Goal: Communication & Community: Share content

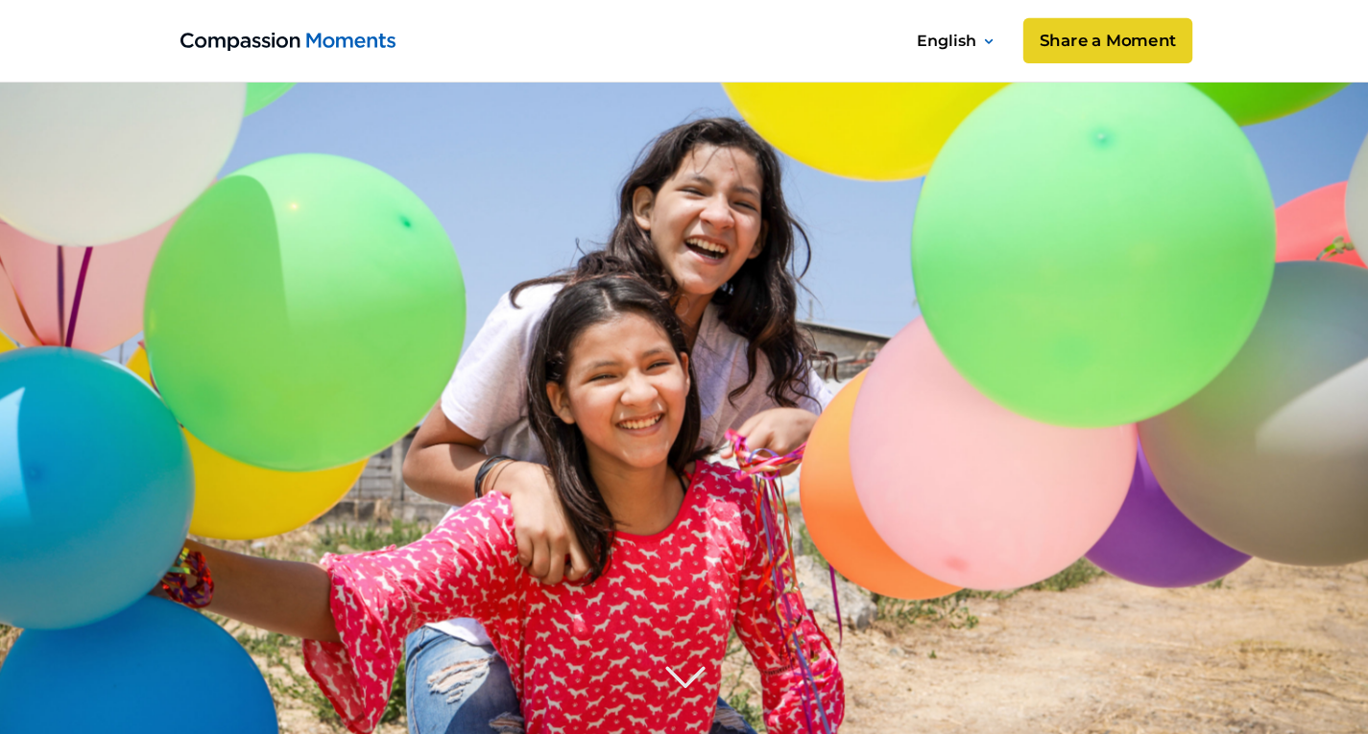
click at [1062, 48] on link "Share a Moment" at bounding box center [1106, 41] width 169 height 46
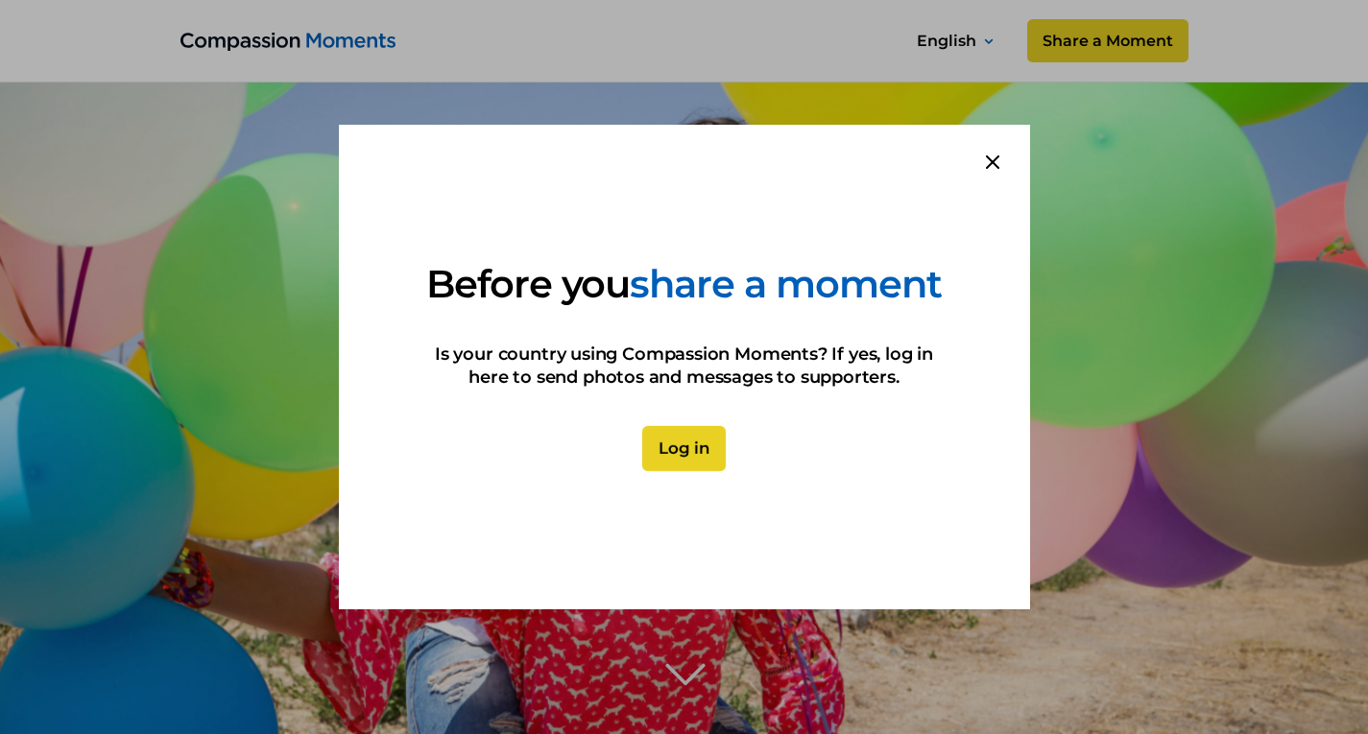
click at [694, 472] on link "Log in" at bounding box center [684, 449] width 84 height 46
click at [706, 467] on link "Log in" at bounding box center [684, 449] width 84 height 46
click at [981, 143] on div at bounding box center [992, 162] width 75 height 75
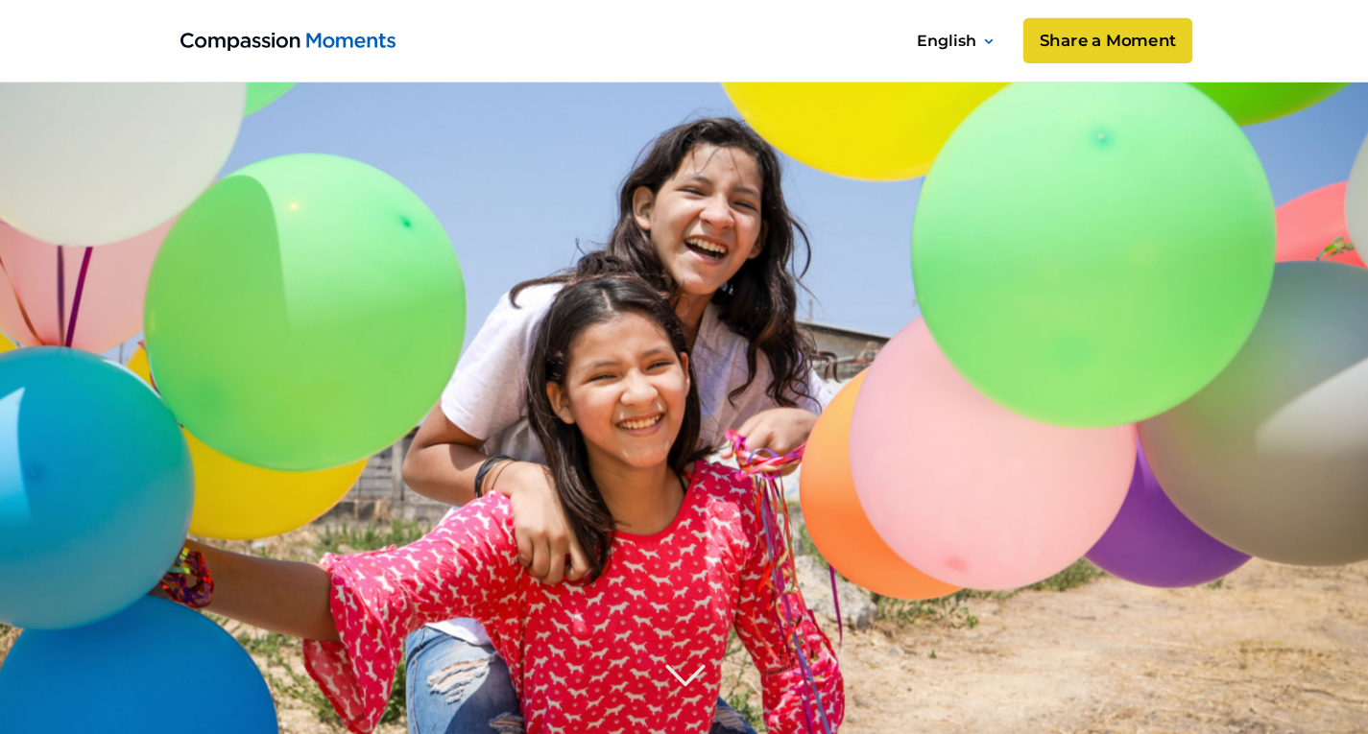
click at [1074, 44] on link "Share a Moment" at bounding box center [1106, 41] width 169 height 46
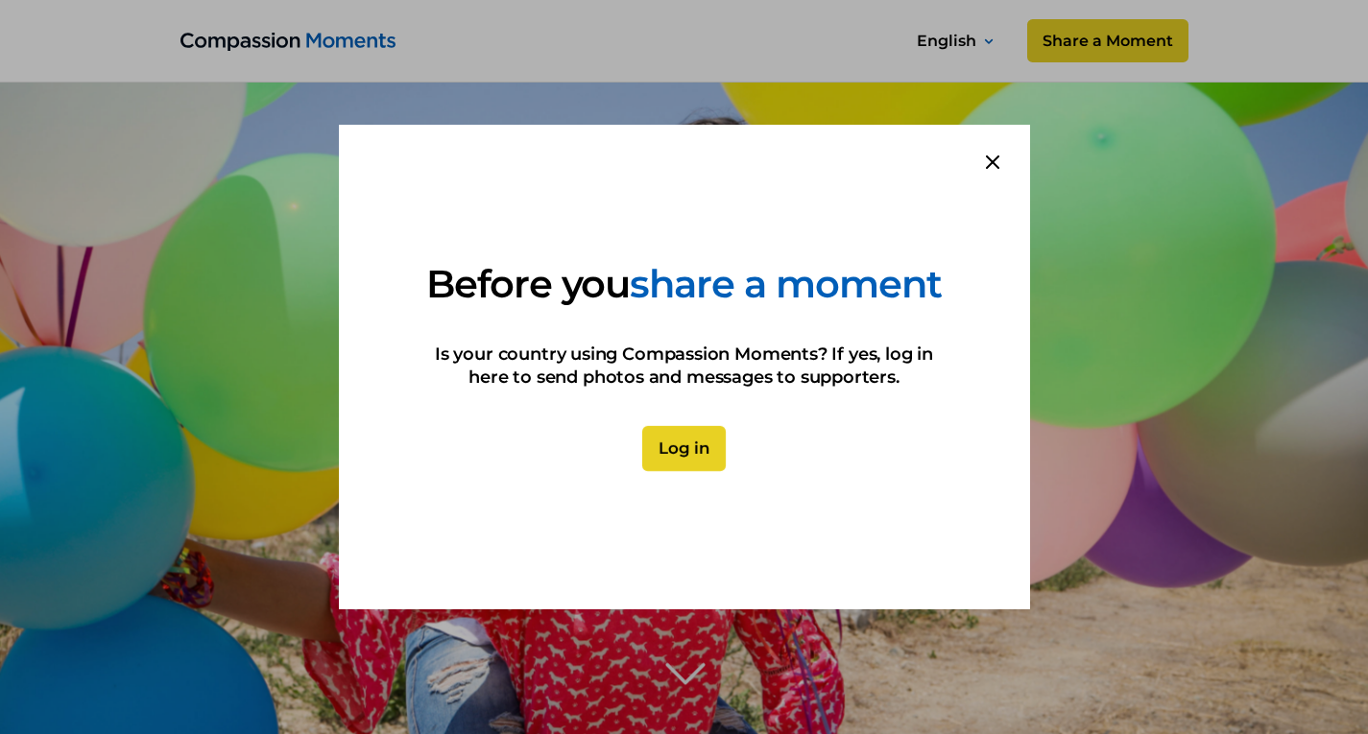
click at [694, 472] on link "Log in" at bounding box center [684, 449] width 84 height 46
click at [976, 140] on div at bounding box center [992, 162] width 75 height 75
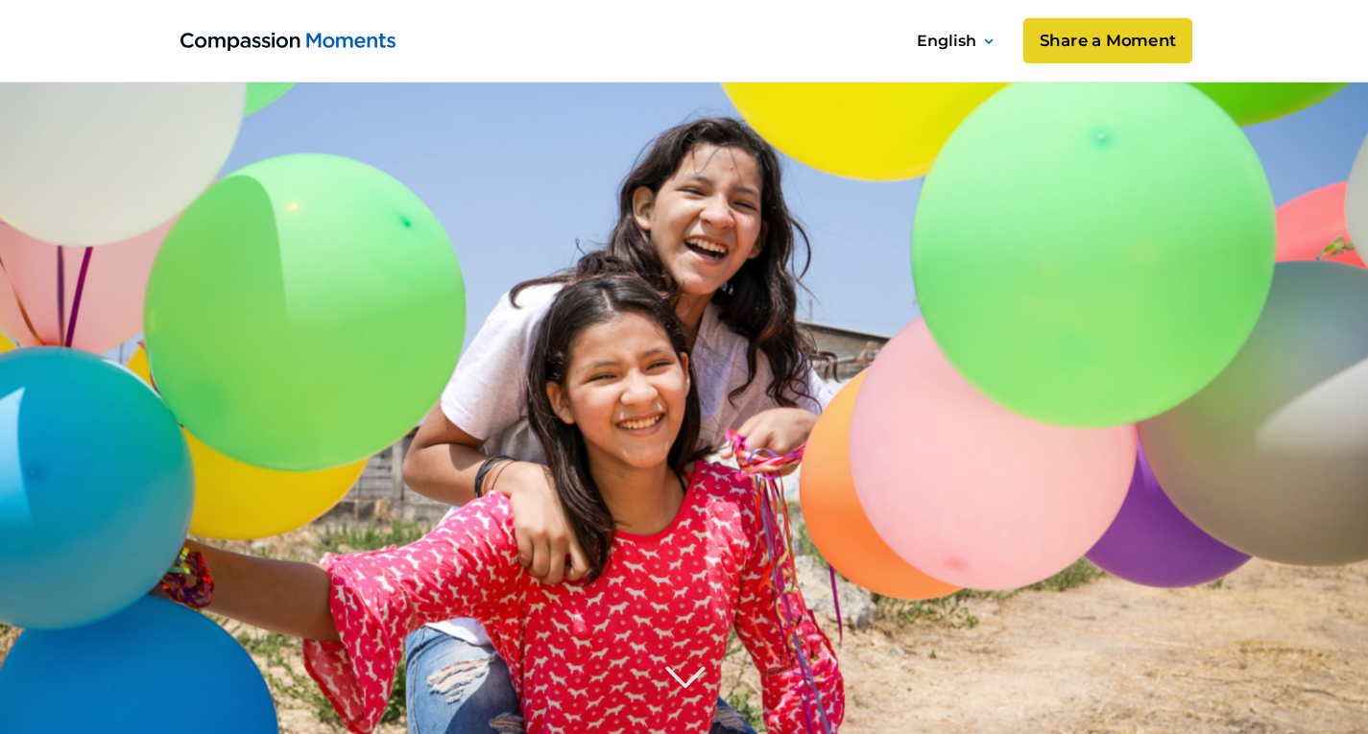
click at [1057, 49] on link "Share a Moment" at bounding box center [1106, 41] width 169 height 46
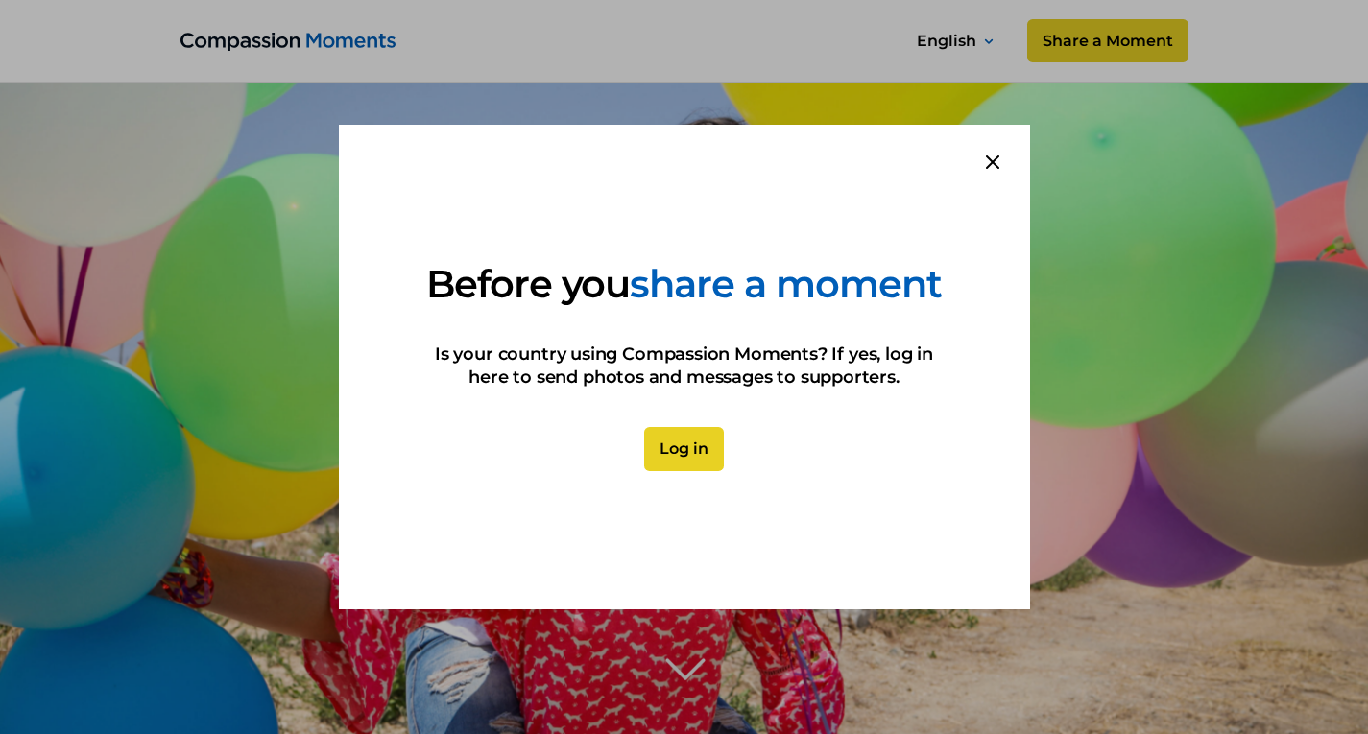
click at [981, 142] on div at bounding box center [992, 162] width 75 height 75
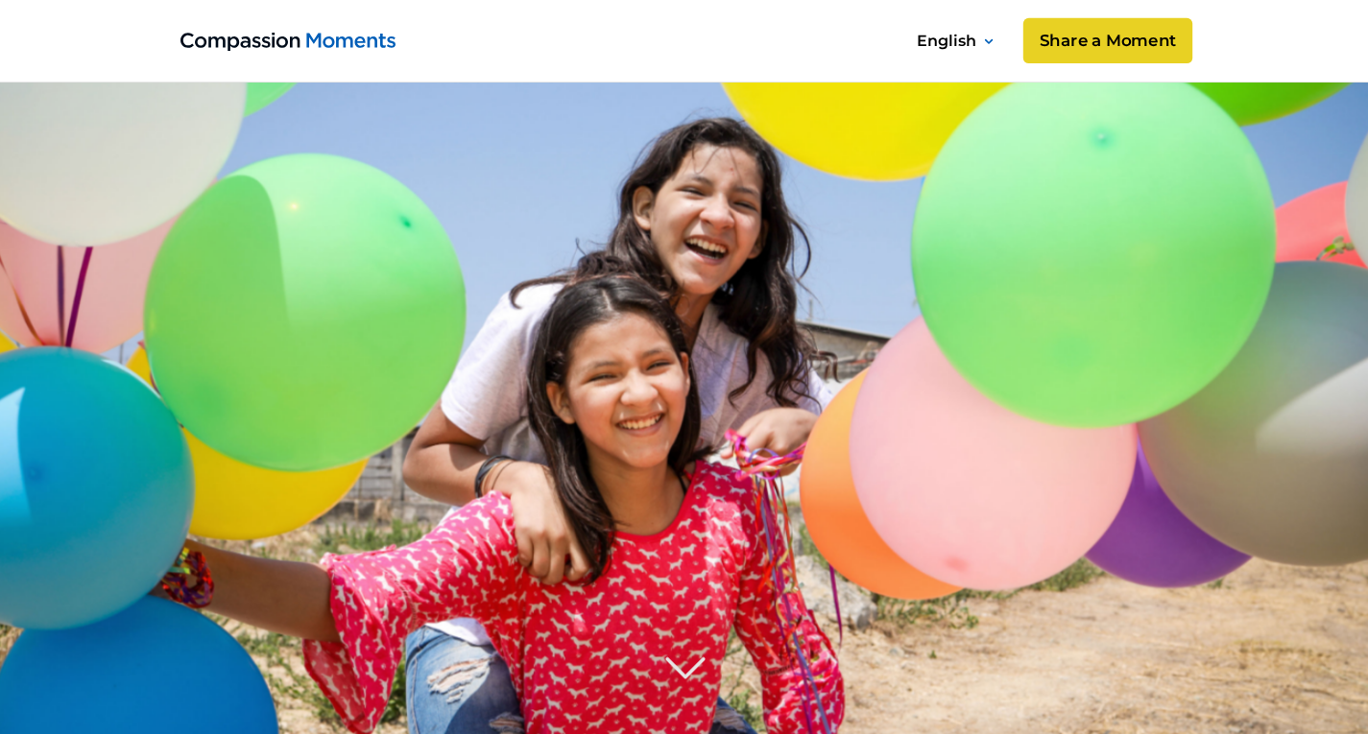
click at [1051, 51] on link "Share a Moment" at bounding box center [1106, 41] width 169 height 46
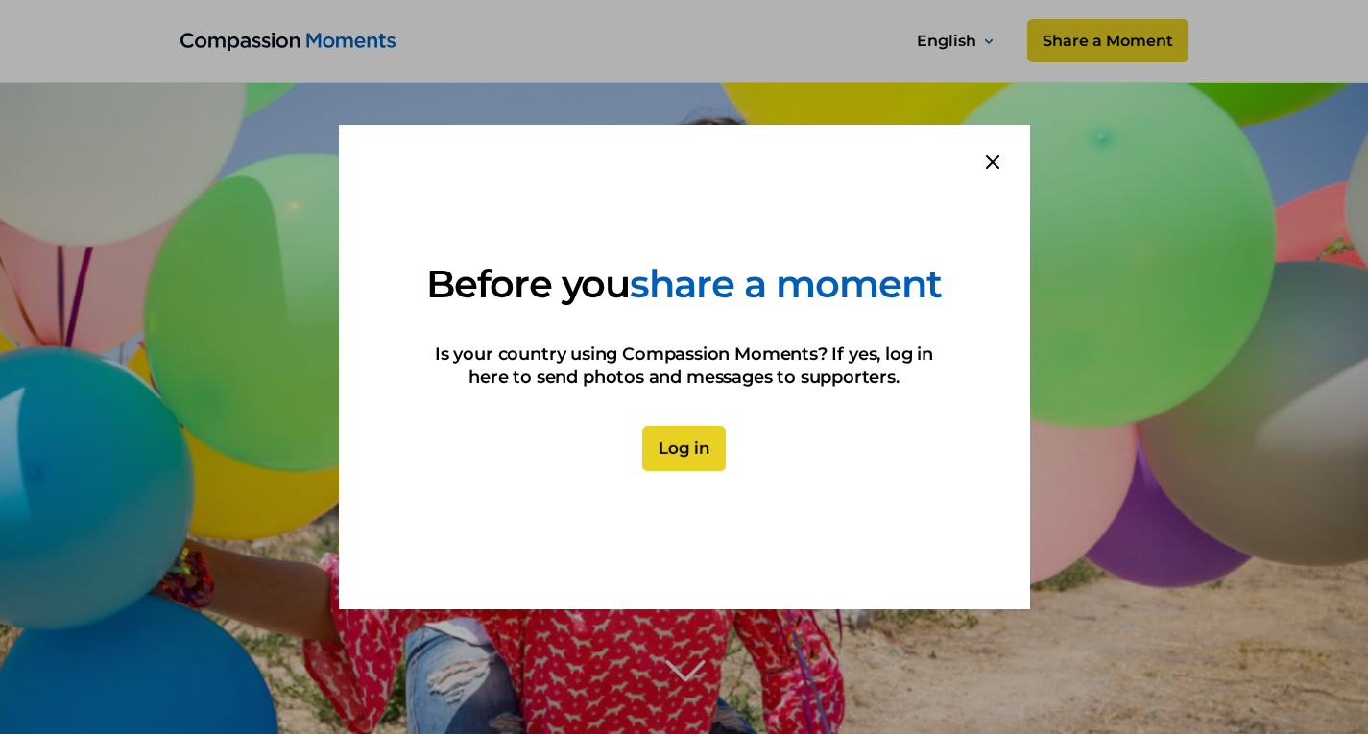
click at [714, 466] on link "Log in" at bounding box center [684, 449] width 84 height 46
click at [998, 156] on icon at bounding box center [992, 162] width 13 height 13
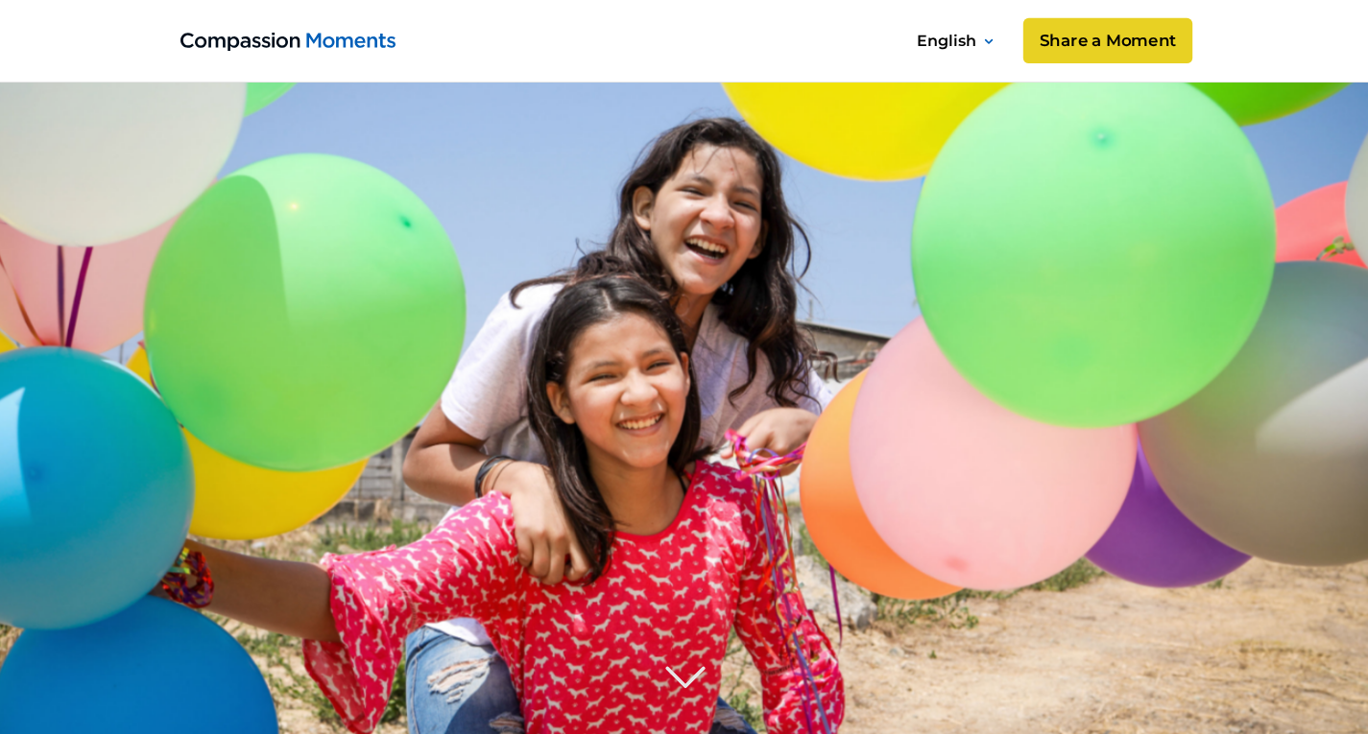
click at [1082, 36] on link "Share a Moment" at bounding box center [1106, 41] width 169 height 46
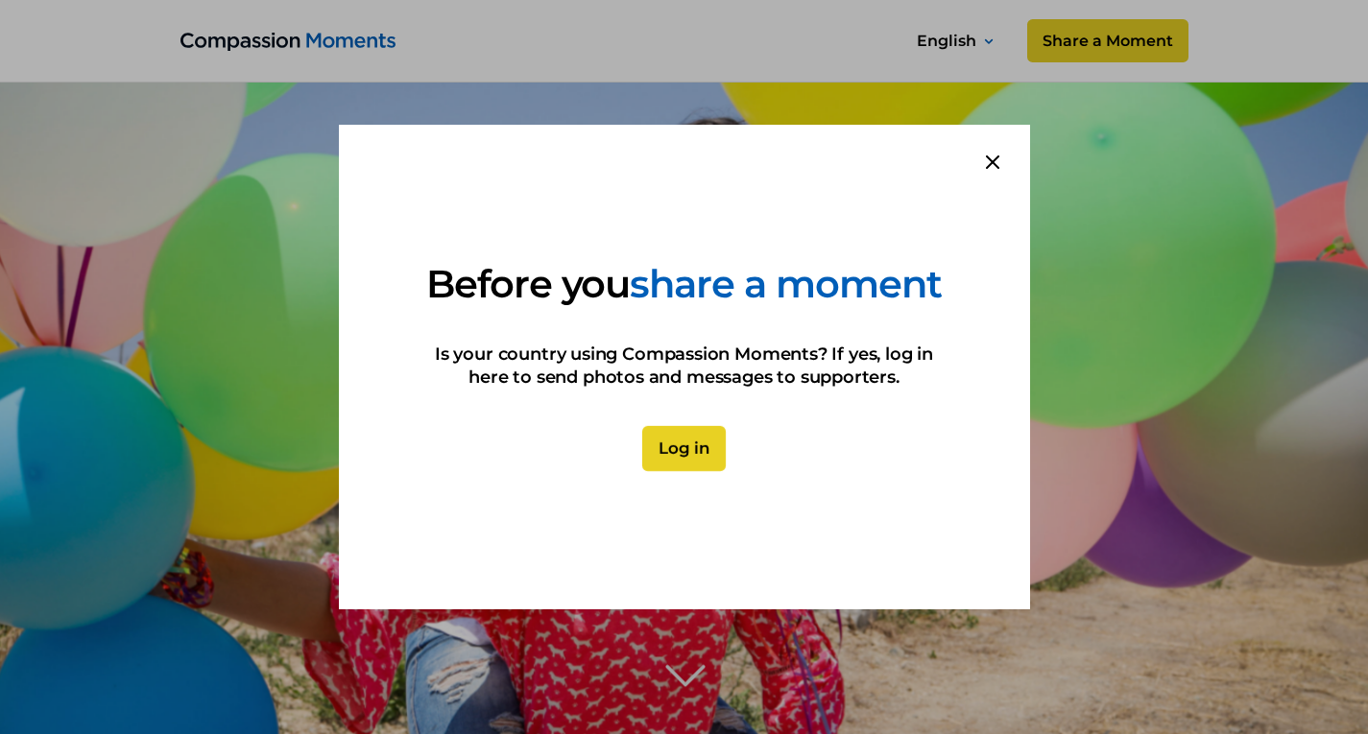
click at [695, 472] on link "Log in" at bounding box center [684, 449] width 84 height 46
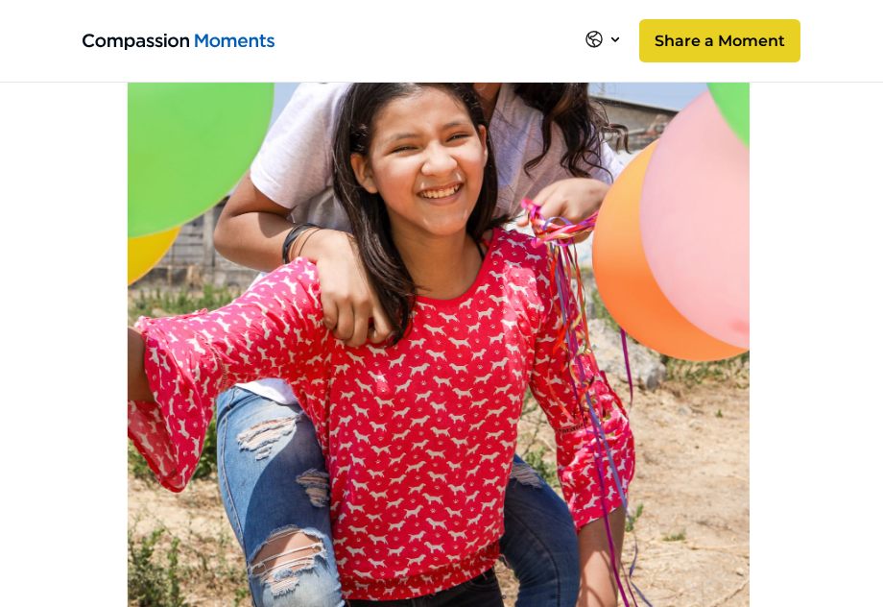
scroll to position [480, 0]
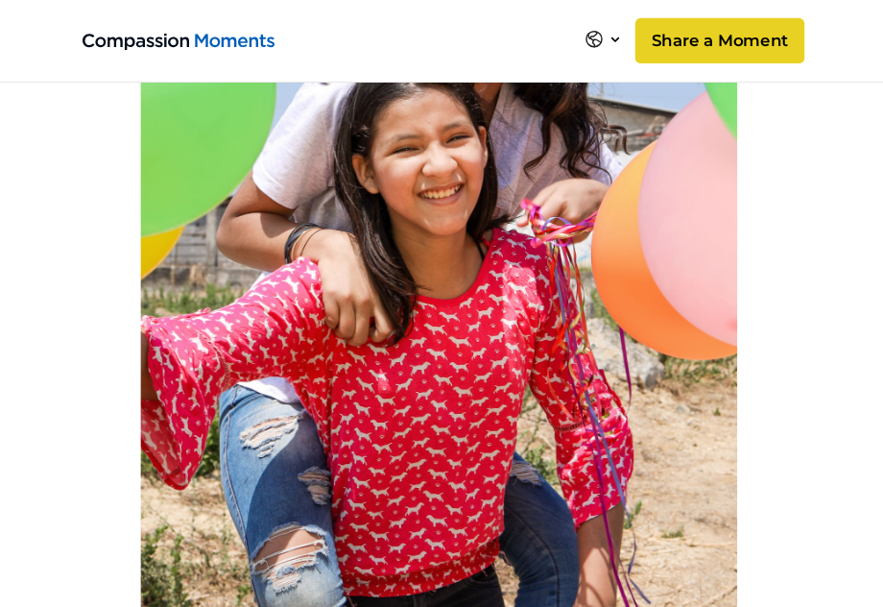
click at [715, 47] on link "Share a Moment" at bounding box center [719, 41] width 169 height 46
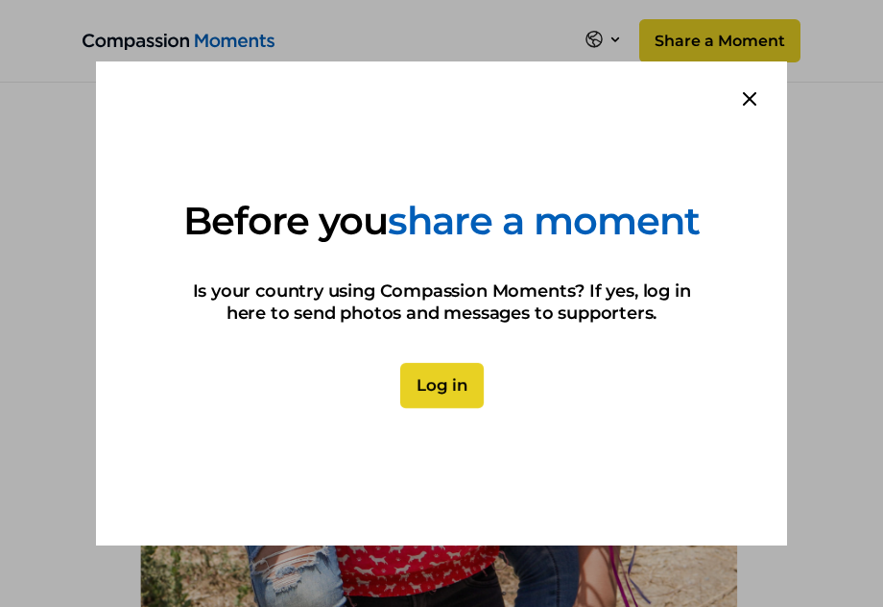
click at [421, 409] on link "Log in" at bounding box center [441, 386] width 84 height 46
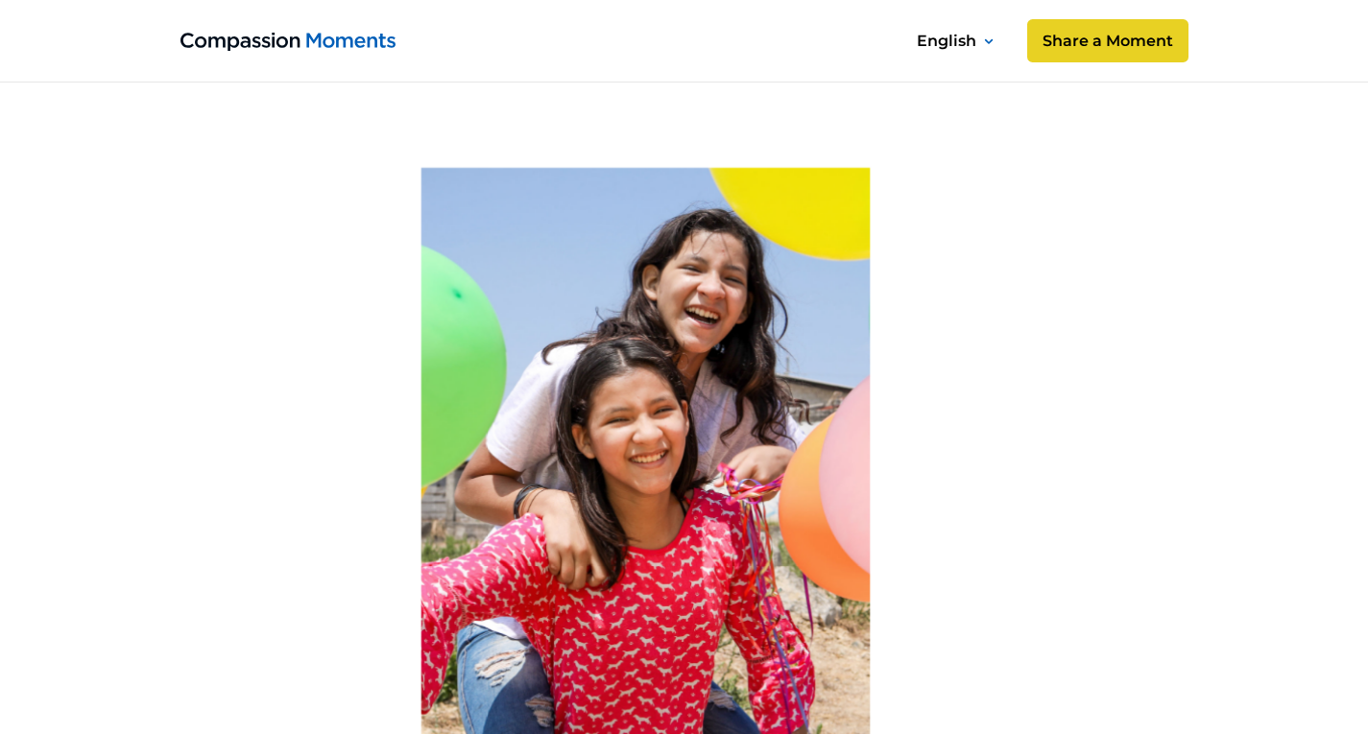
scroll to position [1052, 0]
click at [1078, 29] on link "Share a Moment" at bounding box center [1106, 41] width 169 height 46
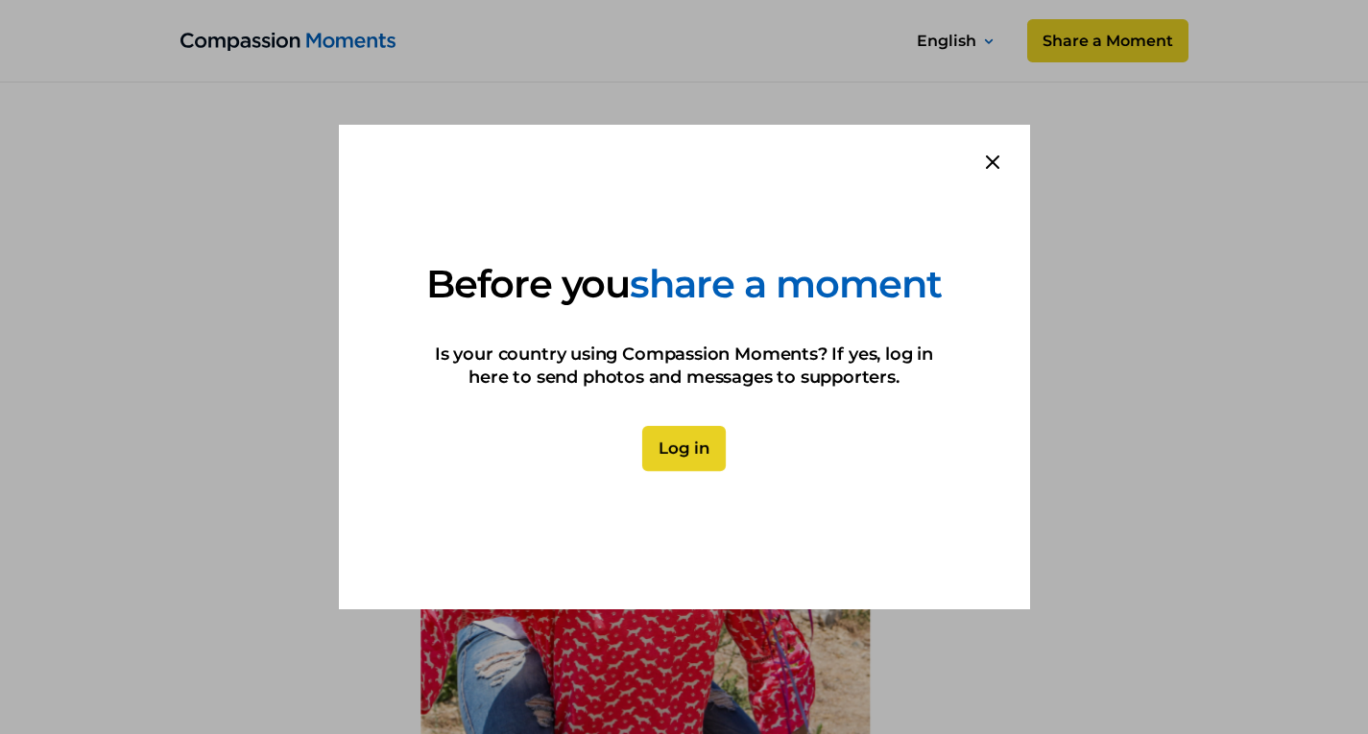
click at [660, 472] on link "Log in" at bounding box center [684, 449] width 84 height 46
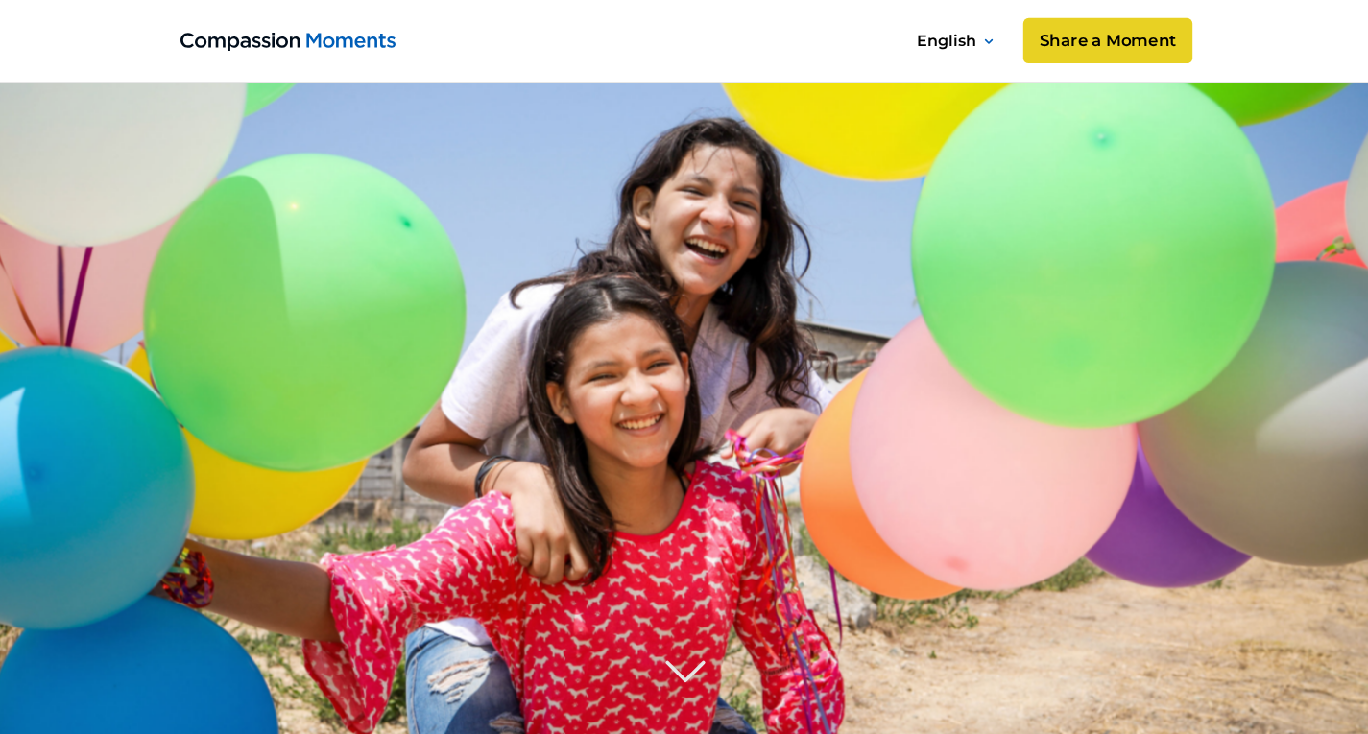
click at [1047, 27] on link "Share a Moment" at bounding box center [1106, 41] width 169 height 46
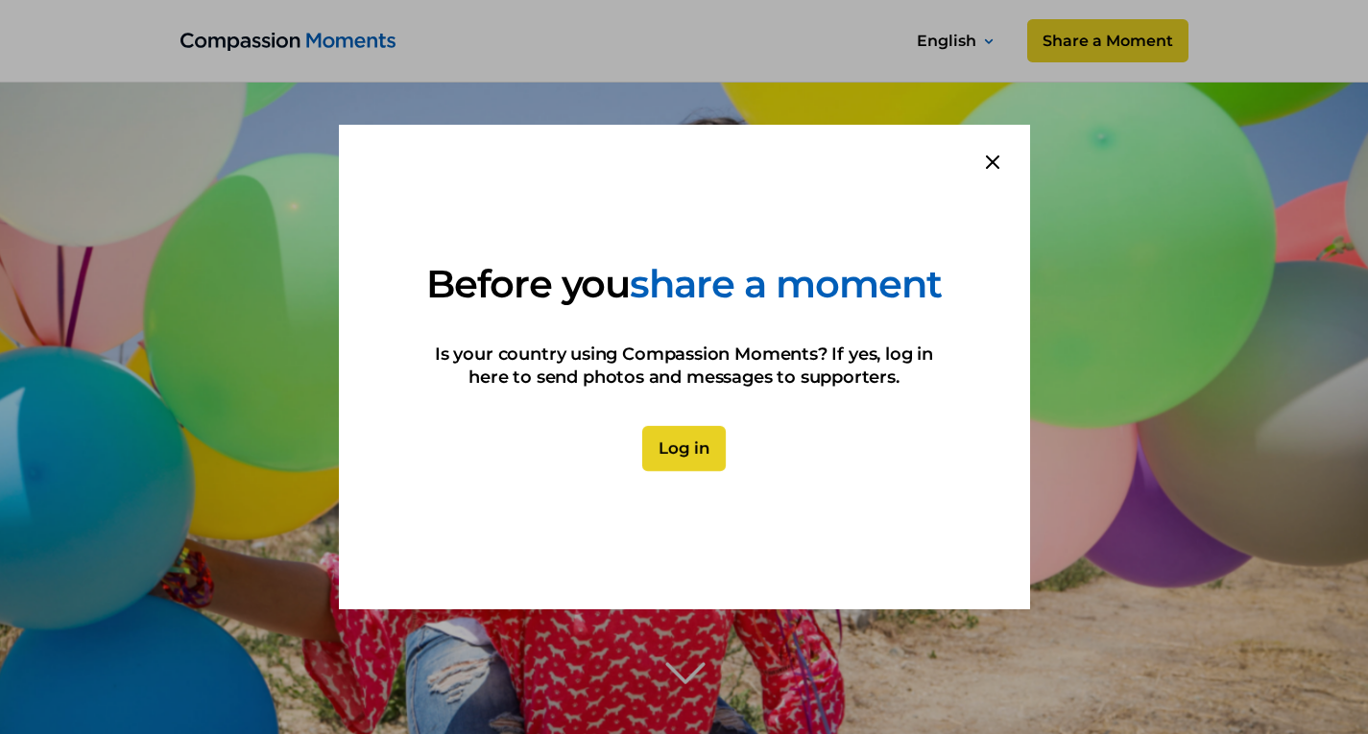
click at [666, 468] on link "Log in" at bounding box center [684, 449] width 84 height 46
